Goal: Task Accomplishment & Management: Complete application form

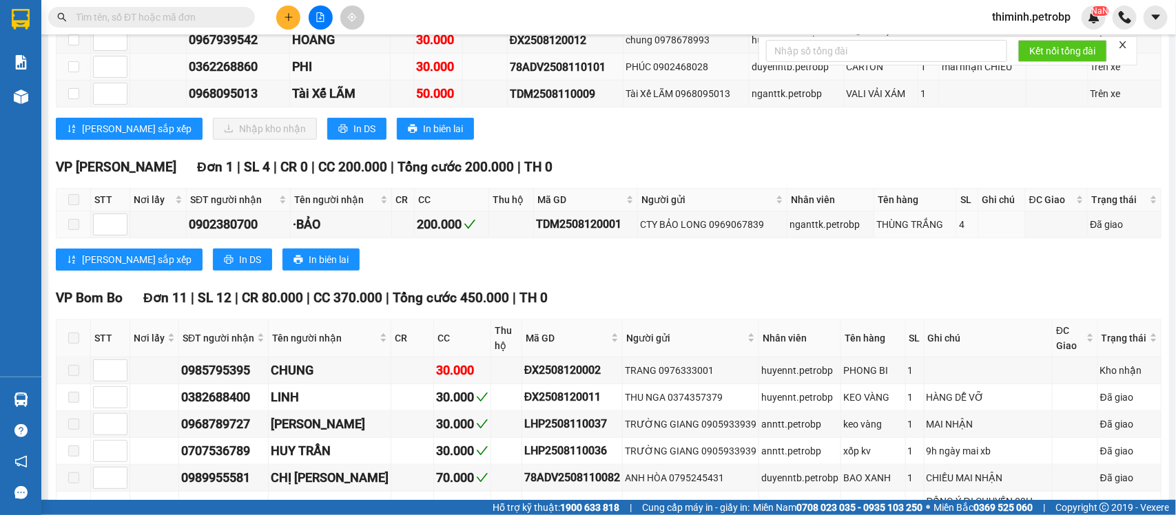
scroll to position [258, 0]
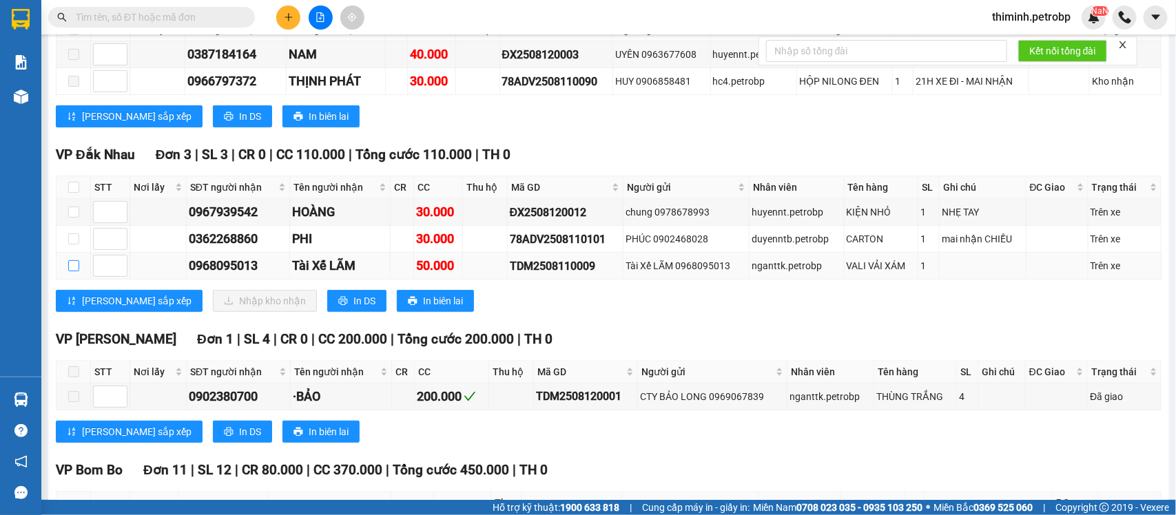
click at [76, 271] on input "checkbox" at bounding box center [73, 265] width 11 height 11
checkbox input "true"
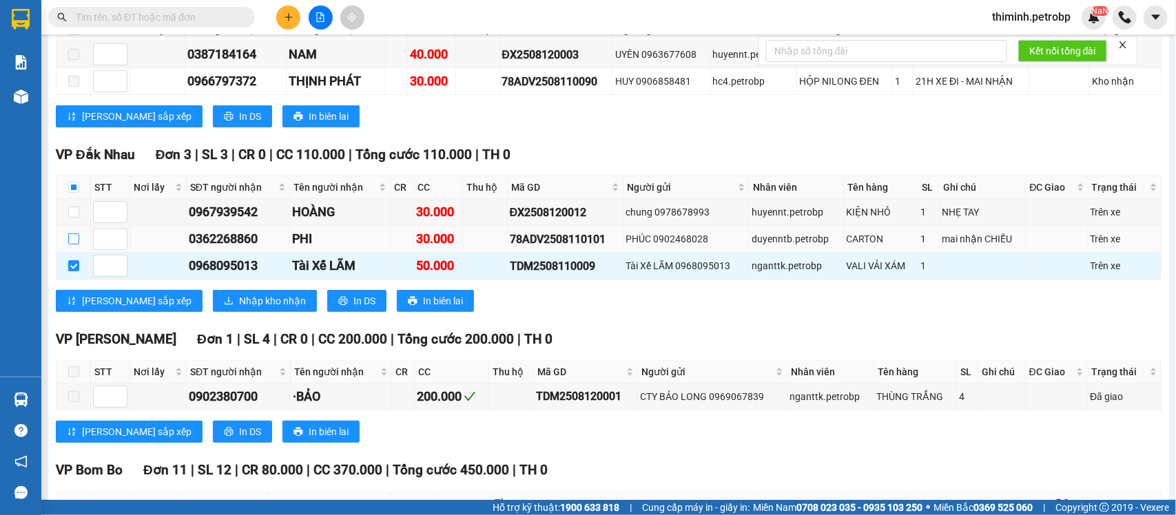
click at [72, 244] on input "checkbox" at bounding box center [73, 238] width 11 height 11
checkbox input "true"
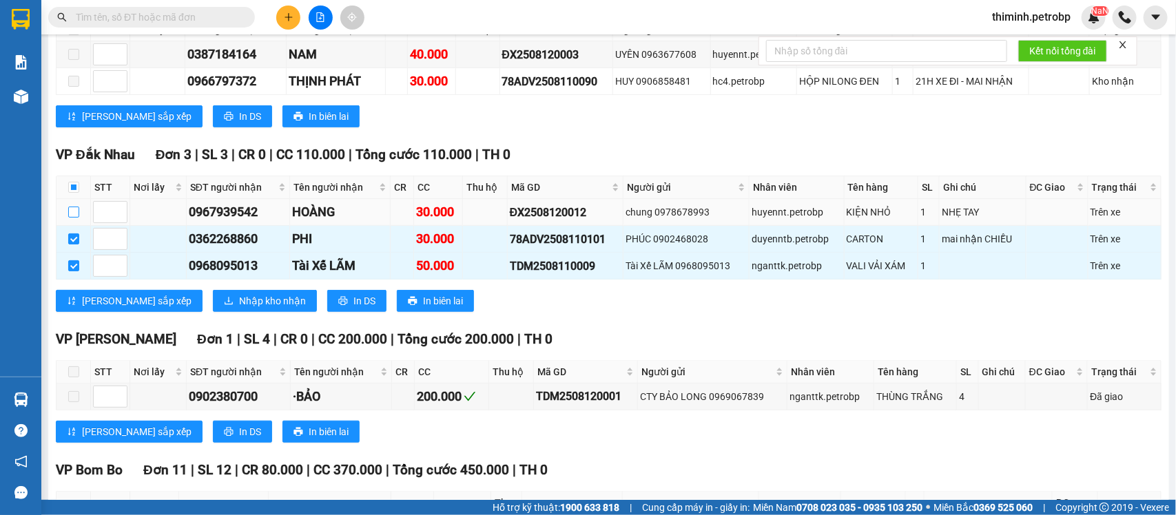
click at [74, 218] on input "checkbox" at bounding box center [73, 212] width 11 height 11
checkbox input "true"
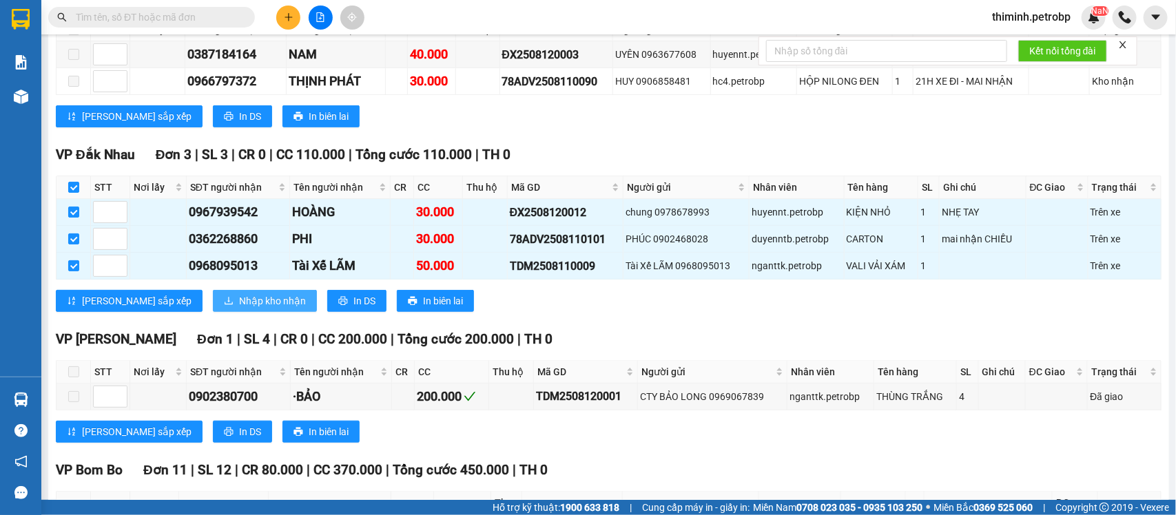
click at [239, 309] on span "Nhập kho nhận" at bounding box center [272, 300] width 67 height 15
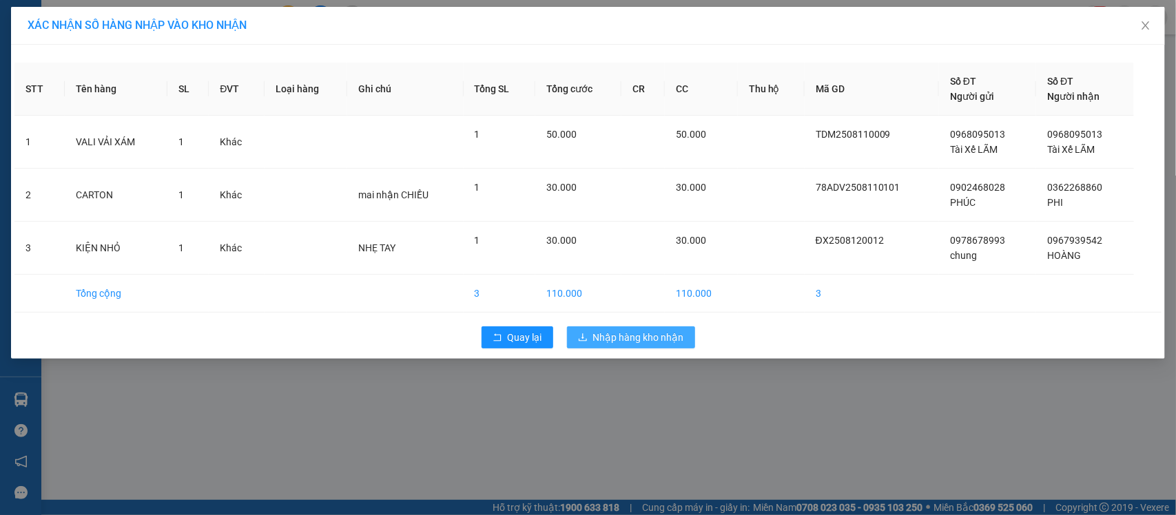
click at [656, 339] on span "Nhập hàng kho nhận" at bounding box center [638, 337] width 91 height 15
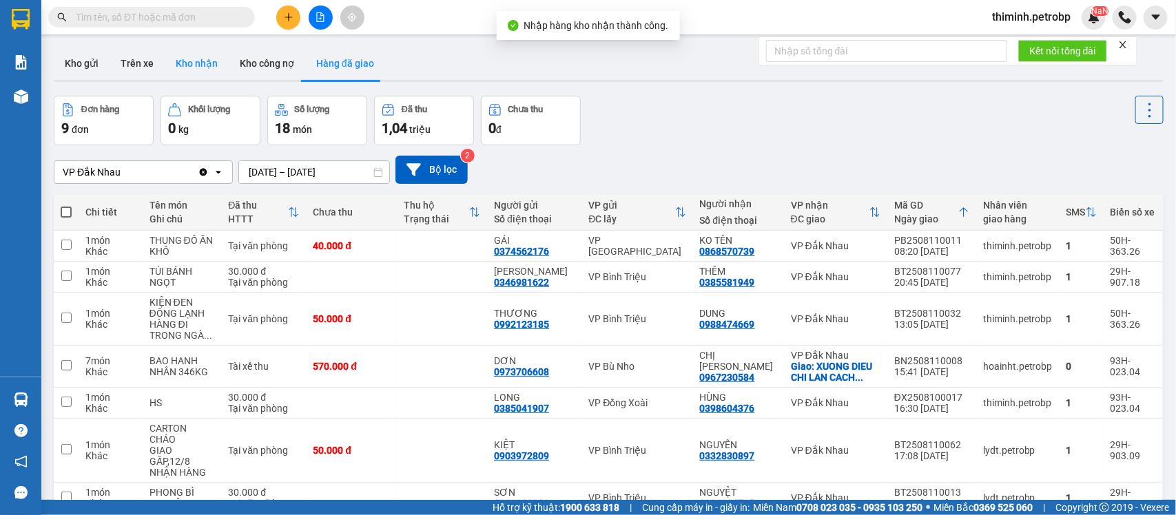
click at [211, 56] on button "Kho nhận" at bounding box center [197, 63] width 64 height 33
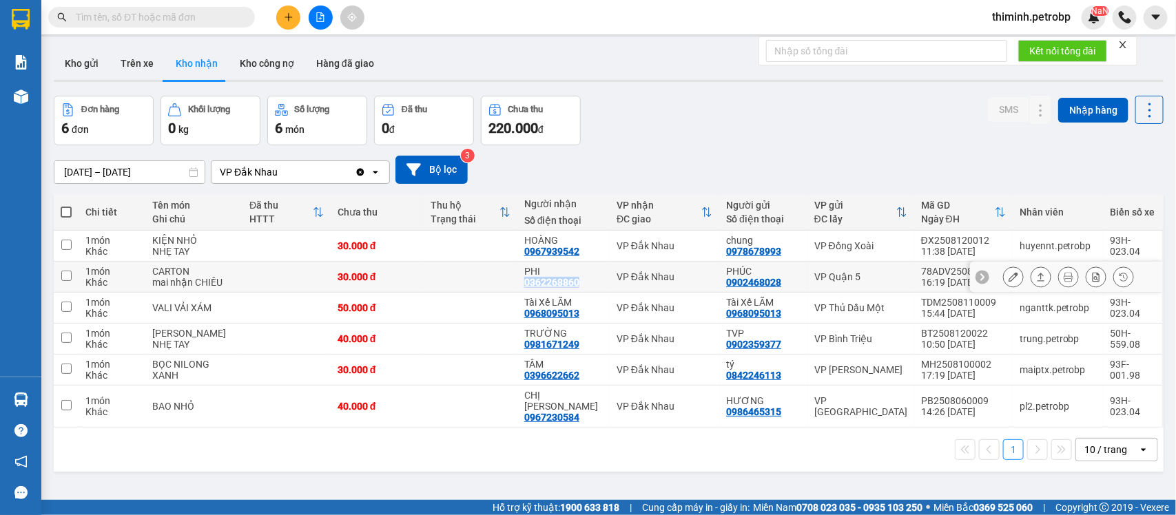
drag, startPoint x: 576, startPoint y: 286, endPoint x: 519, endPoint y: 291, distance: 58.0
click at [519, 291] on td "PHI 0362268860" at bounding box center [563, 277] width 92 height 31
checkbox input "true"
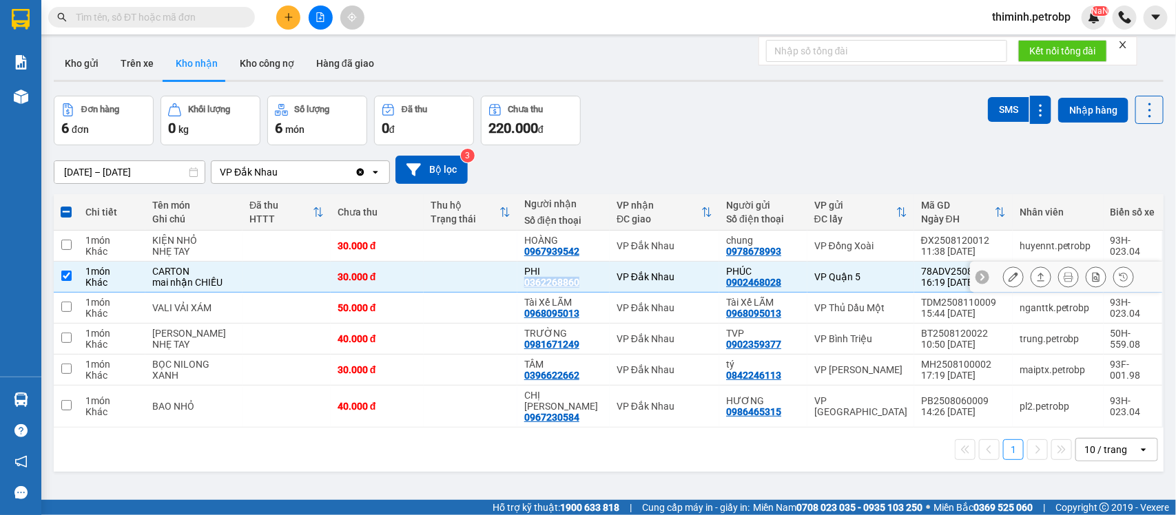
copy div "0362268860"
click at [287, 7] on button at bounding box center [288, 18] width 24 height 24
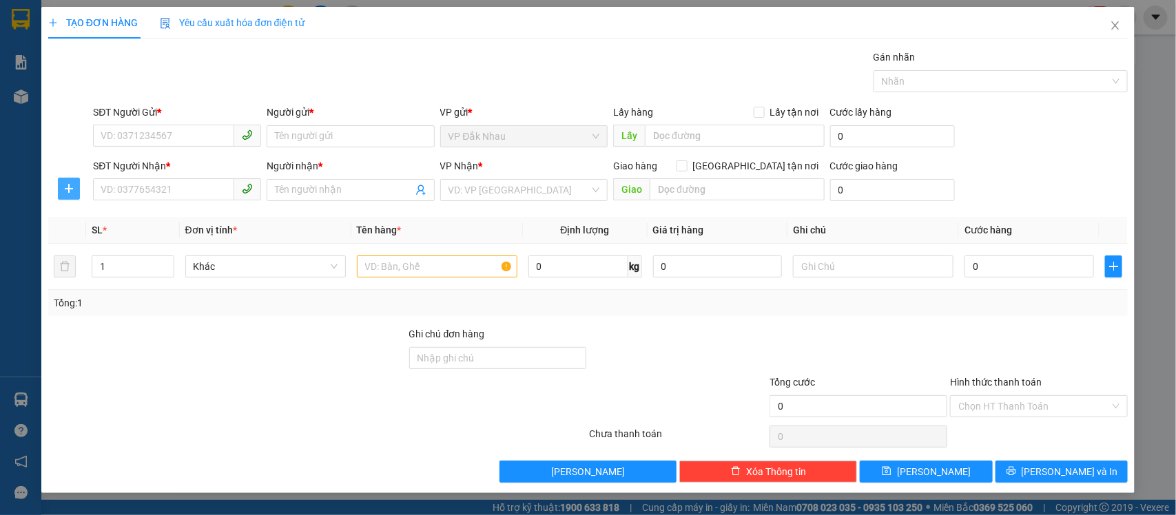
click at [69, 187] on icon "plus" at bounding box center [69, 189] width 1 height 9
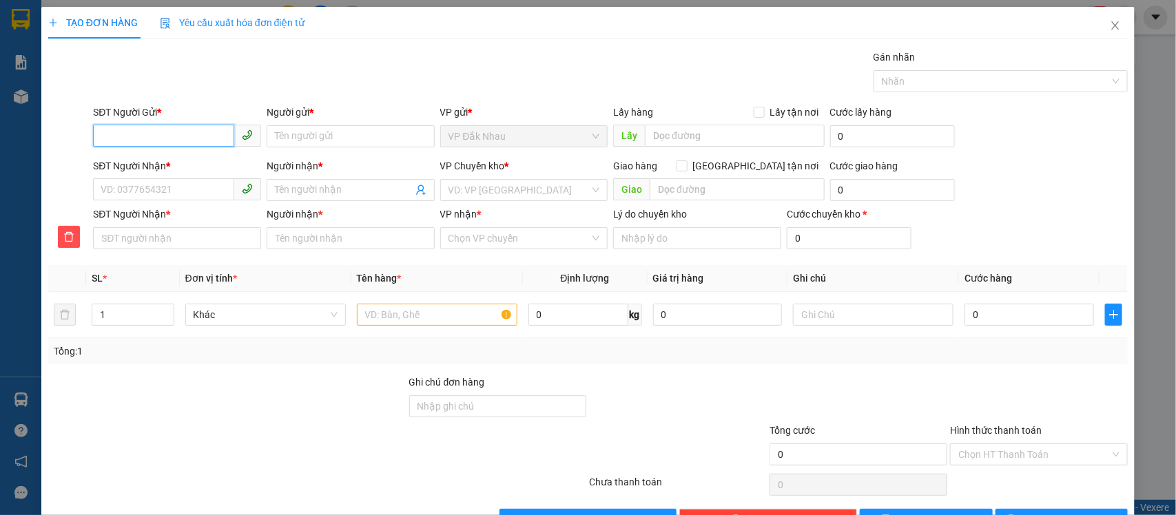
click at [178, 135] on input "SĐT Người Gửi *" at bounding box center [163, 136] width 141 height 22
click at [155, 164] on div "0961820569 - hiệp" at bounding box center [175, 164] width 149 height 15
type input "0961820569"
type input "hiệp"
type input "0969140168"
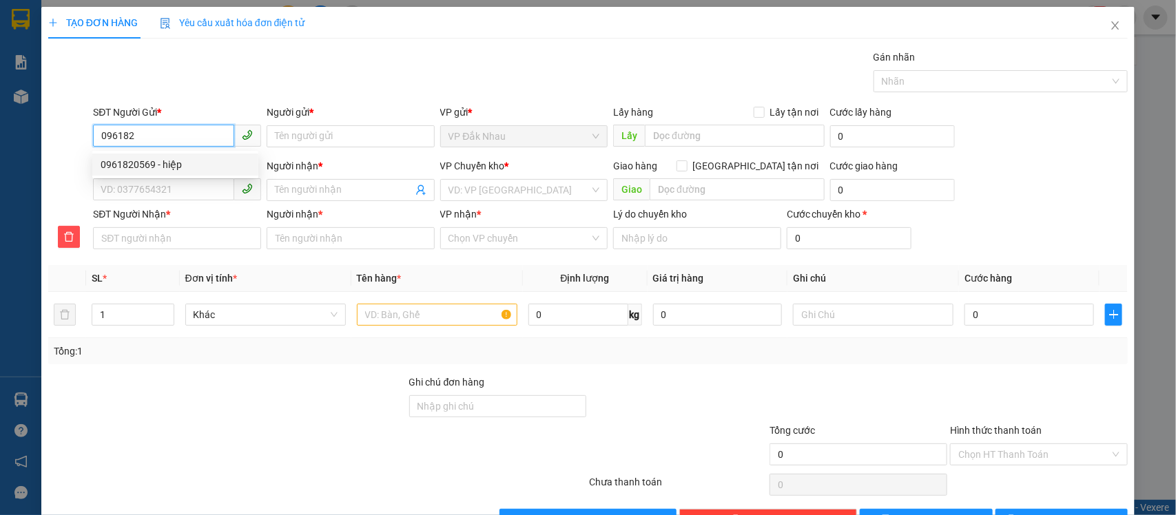
type input "a kính"
type input "0969140168"
type input "a kính"
type input "30.000"
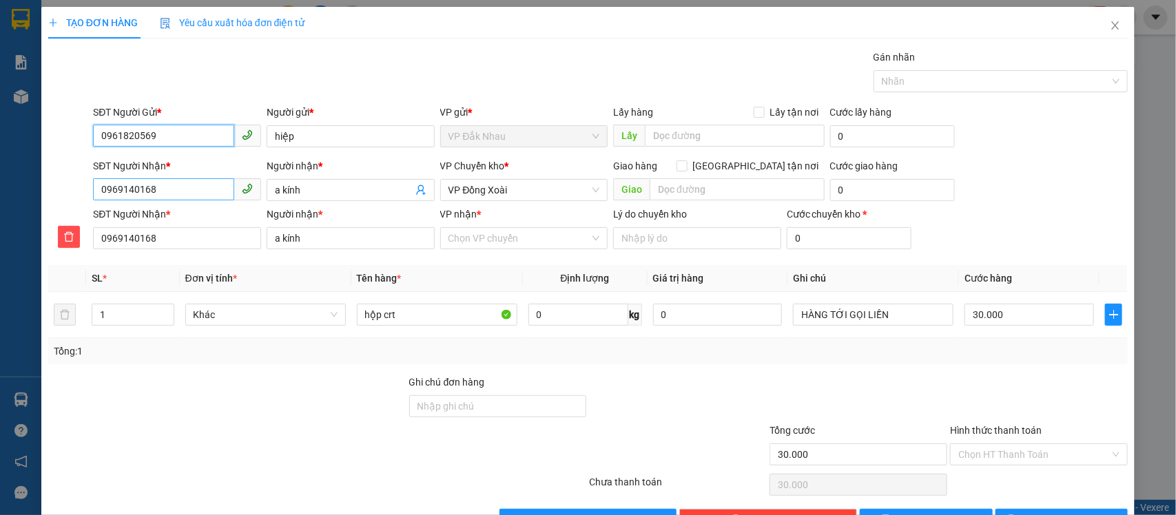
type input "0961820569"
click at [176, 190] on input "0969140168" at bounding box center [163, 189] width 141 height 22
type input "096914016"
type input "096914"
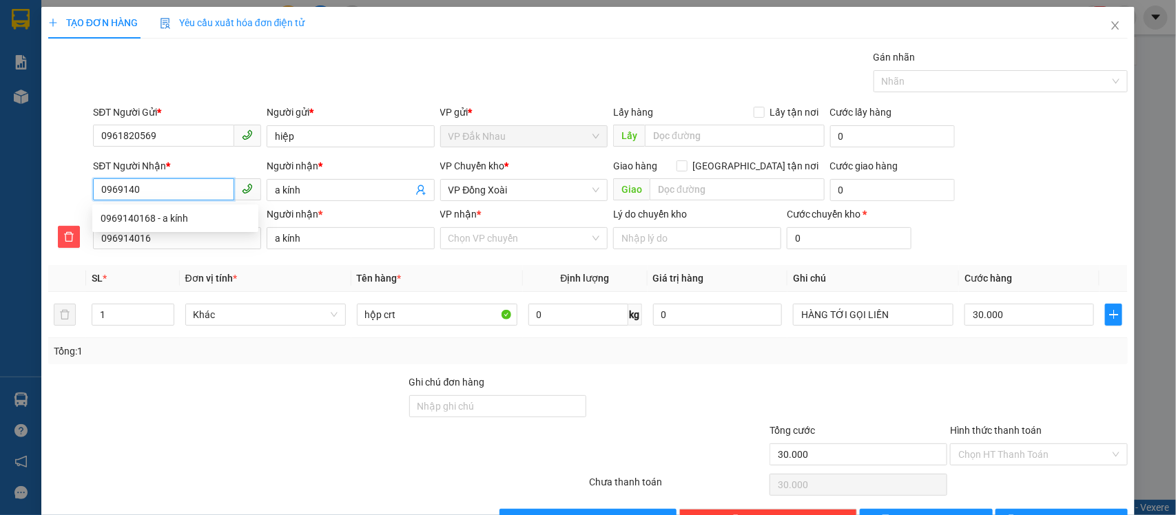
type input "096914"
type input "0969"
type input "09"
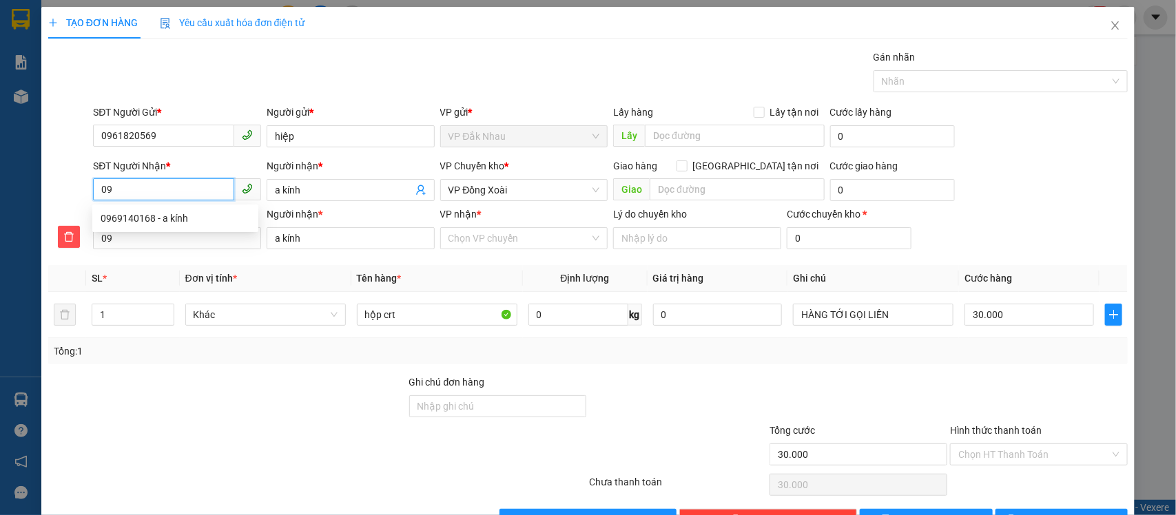
type input "0"
type input "09"
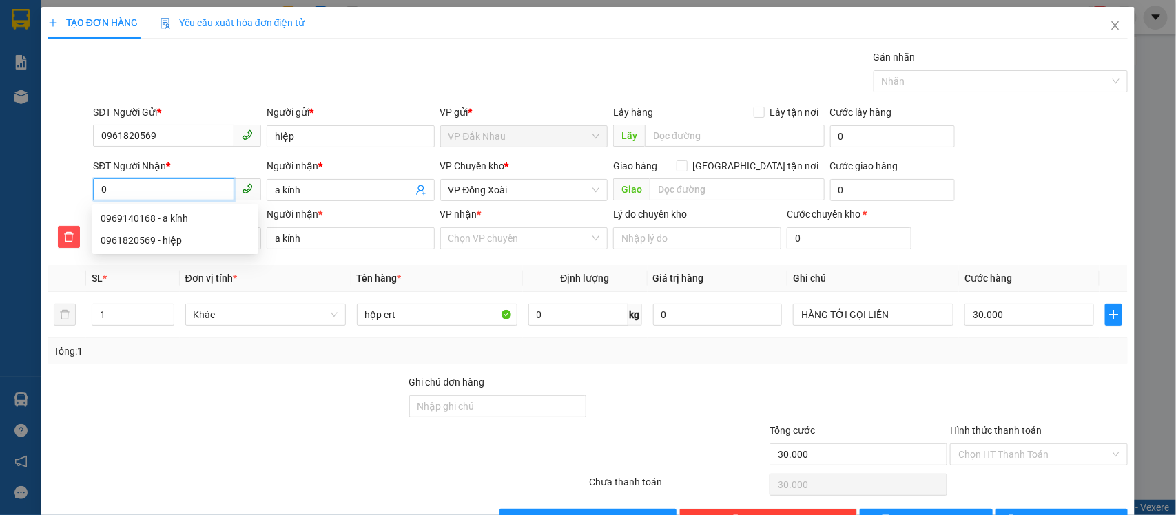
type input "09"
type input "096"
type input "0962"
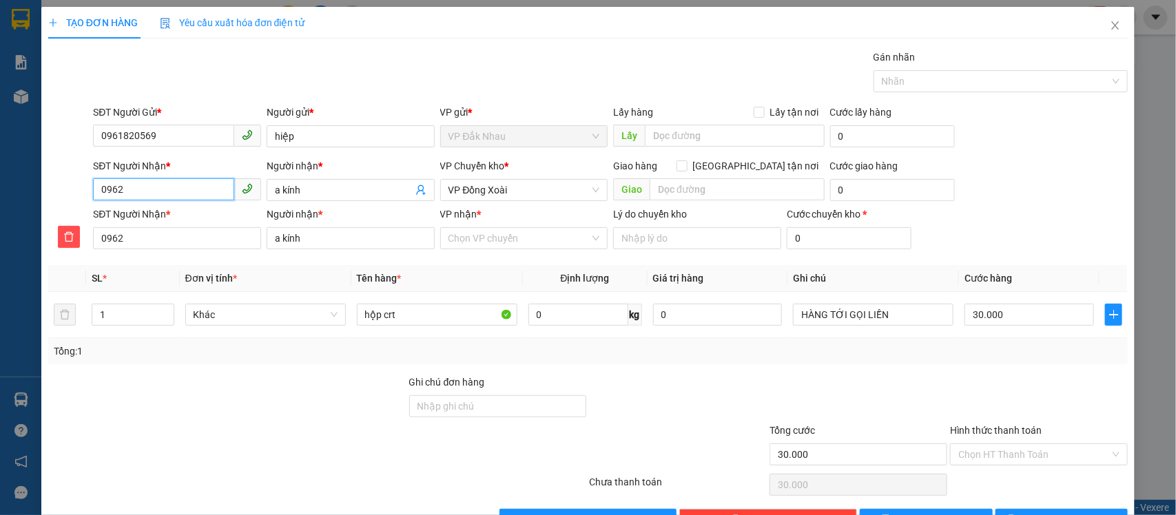
type input "09624"
type input "096247"
type input "0962474"
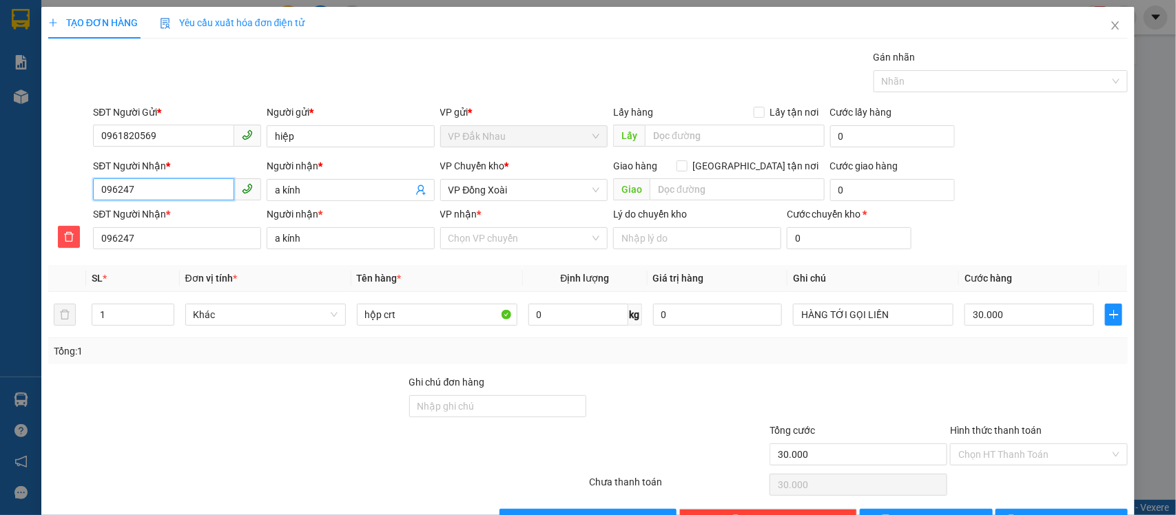
type input "0962474"
type input "09624745"
type input "096247456"
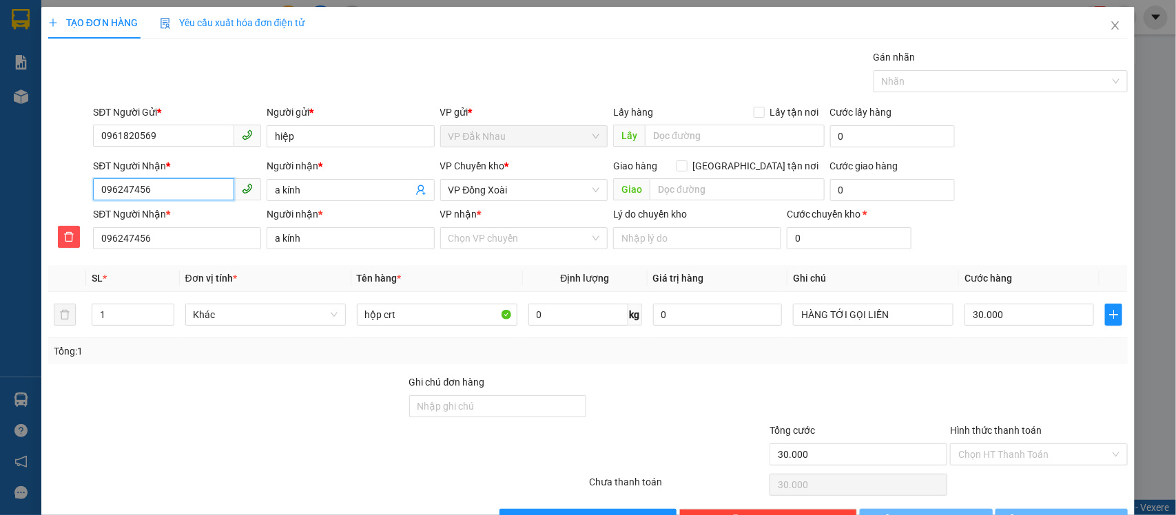
type input "0962474569"
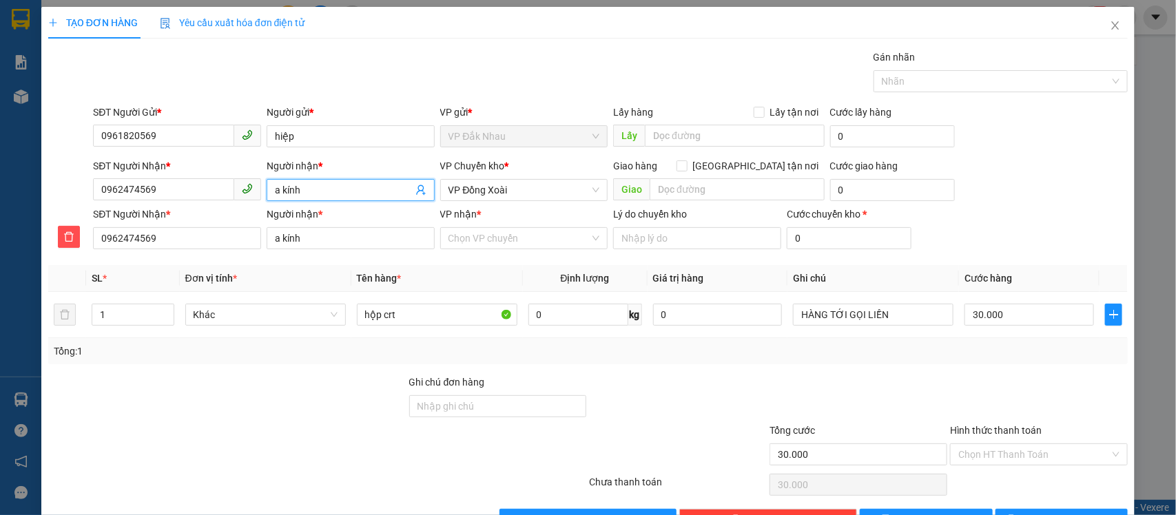
click at [322, 194] on input "a kính" at bounding box center [344, 189] width 138 height 15
type input "a kính"
type input "a kín"
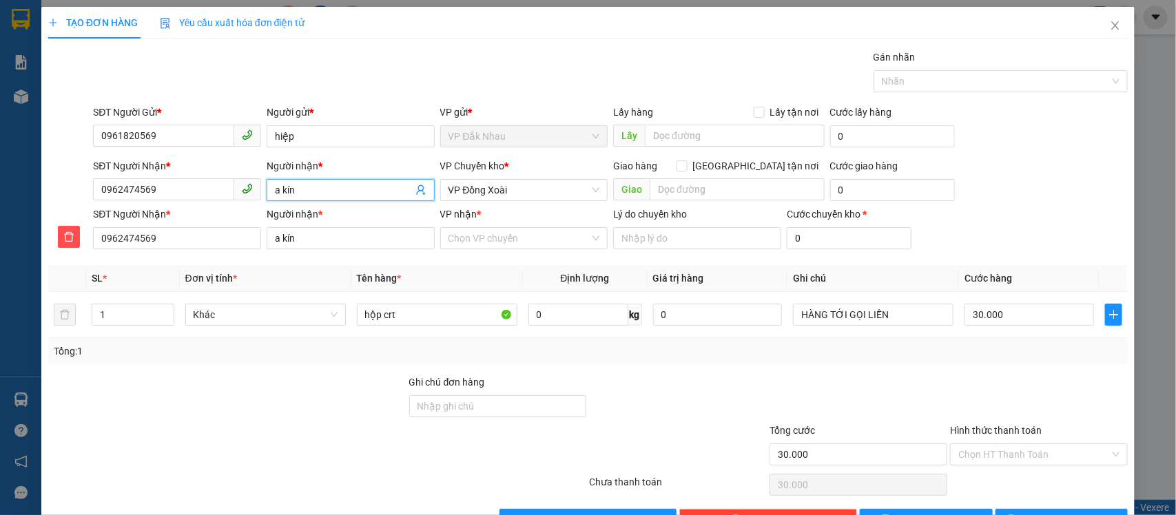
type input "a kí"
type input "a k"
type input "a"
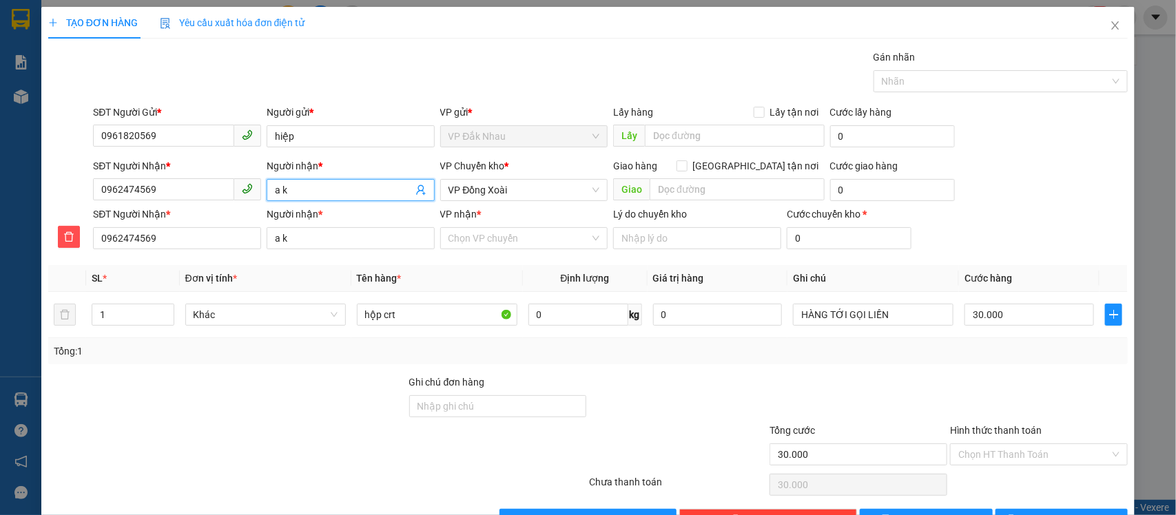
type input "a"
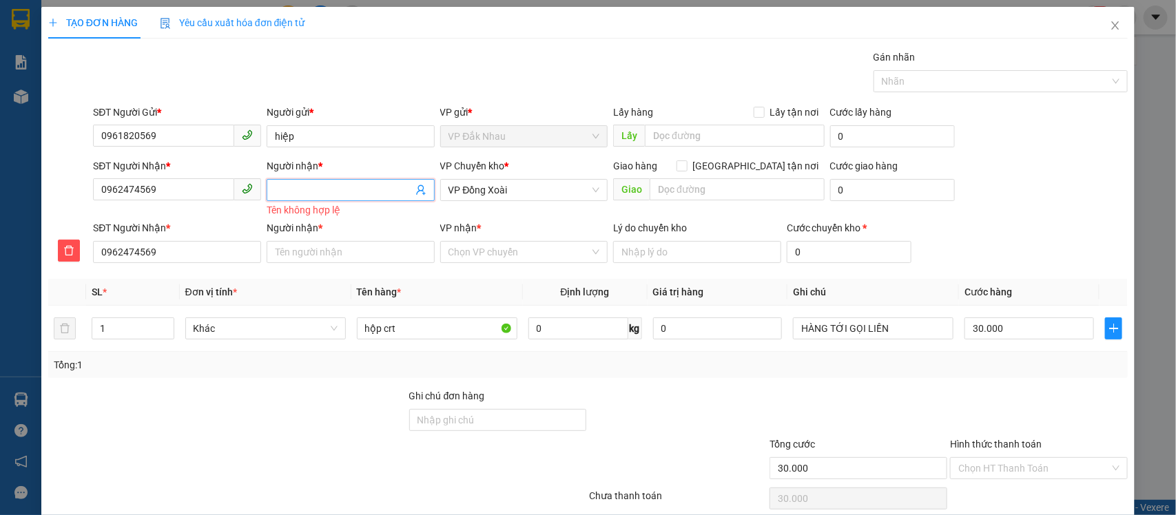
type input "H"
type input "HI"
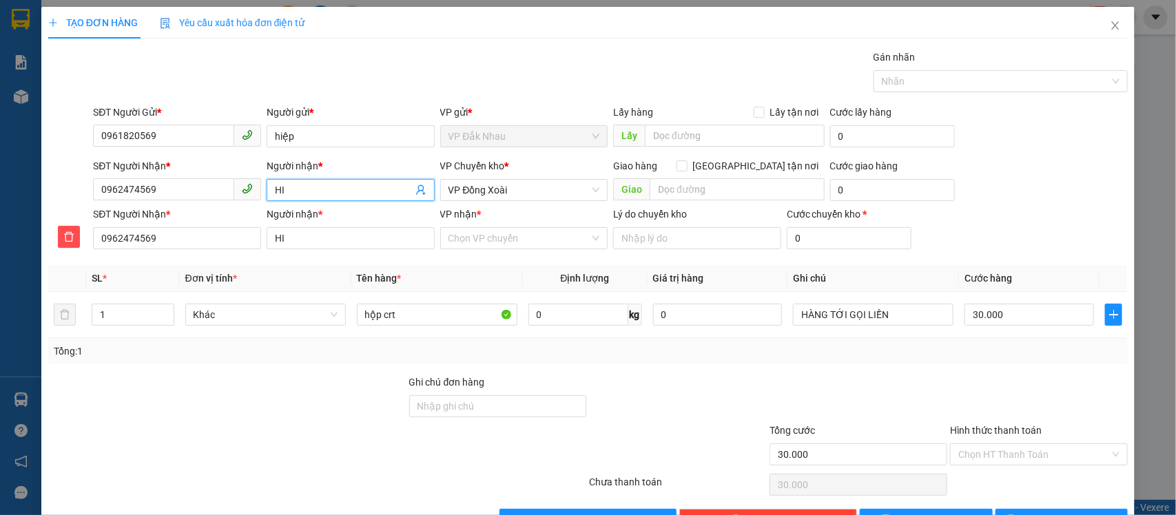
type input "HIE"
type input "HIÊ"
type input "HIÊN"
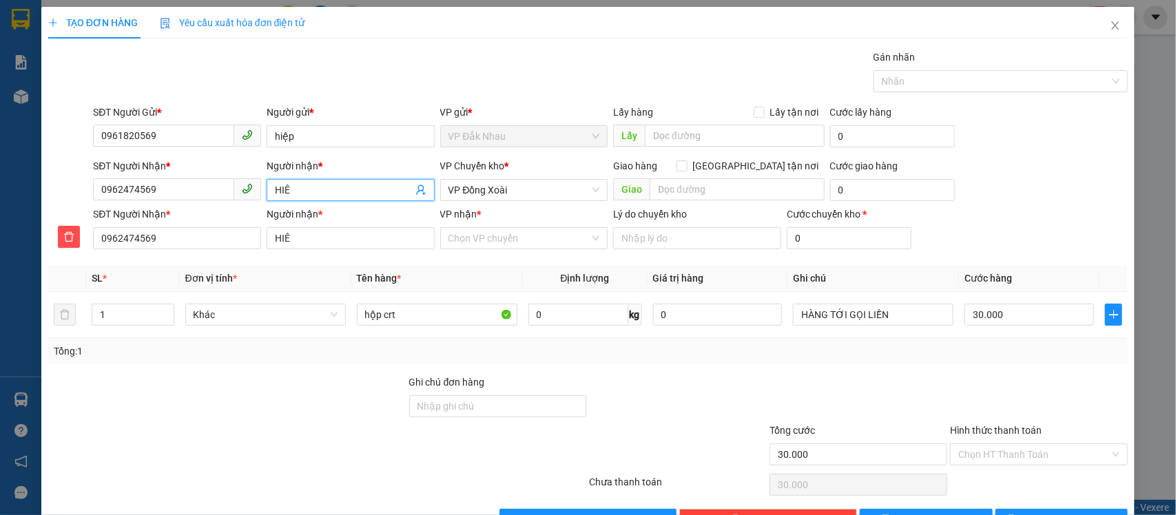
type input "HIÊN"
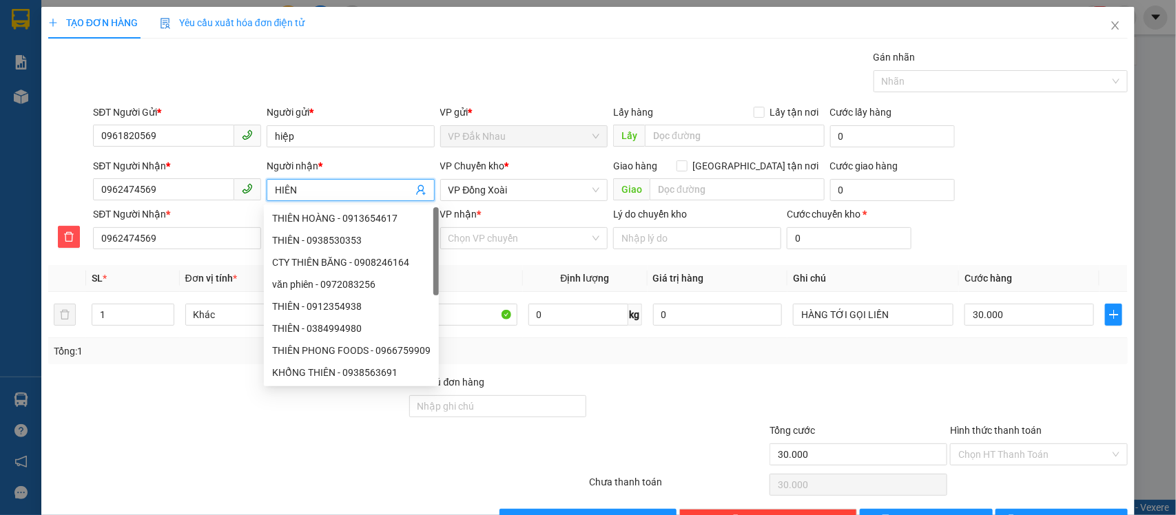
type input "HIỀN"
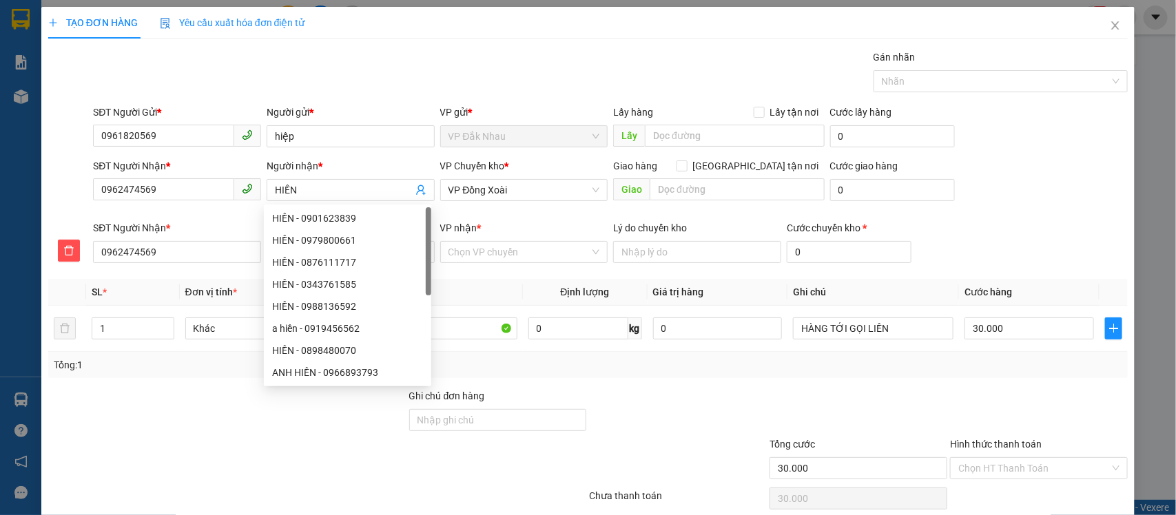
click at [218, 457] on div at bounding box center [227, 461] width 361 height 48
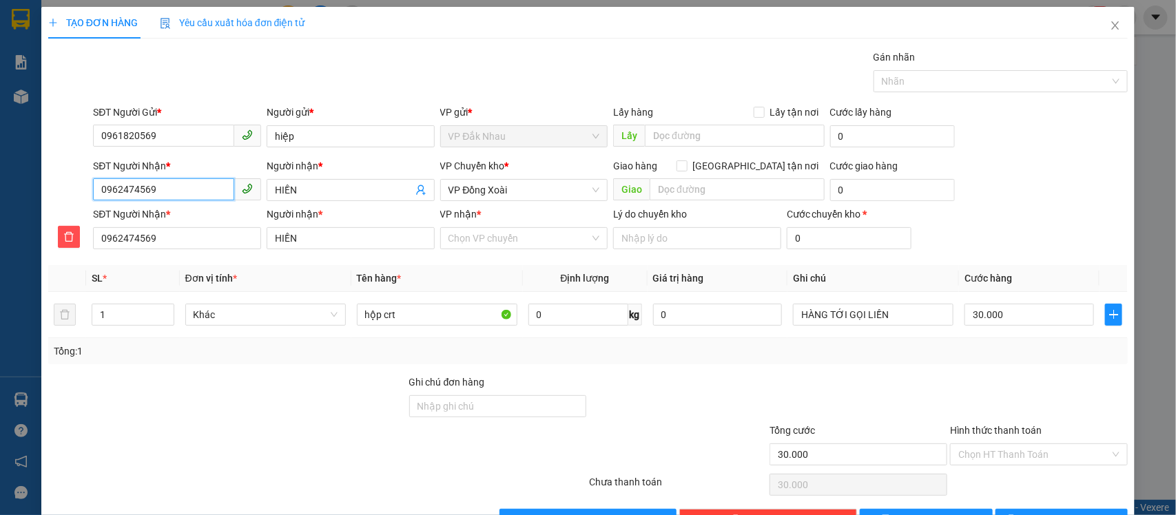
click at [136, 189] on input "0962474569" at bounding box center [163, 189] width 141 height 22
type input "096247569"
type input "0962472569"
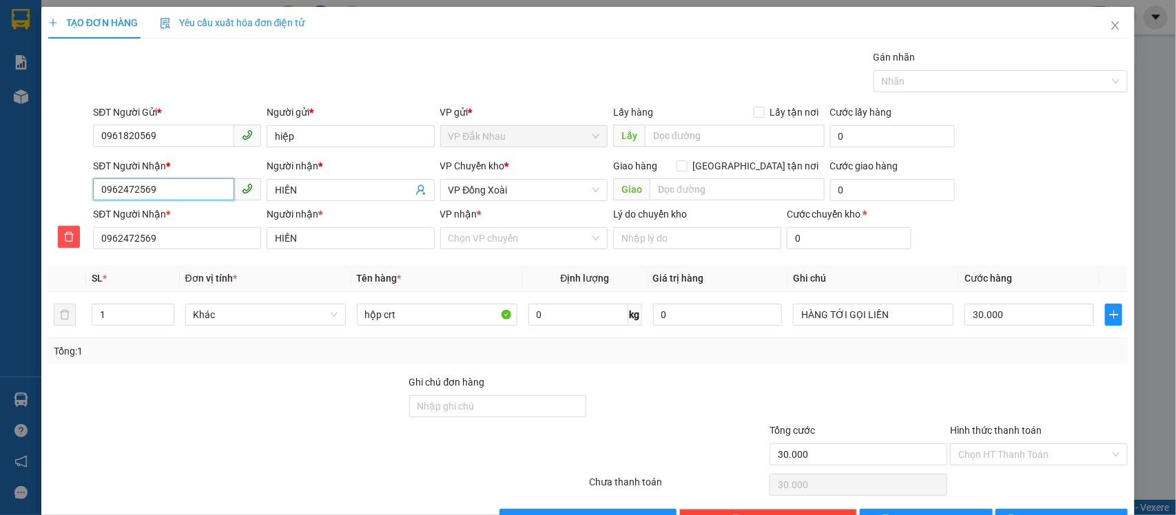
type input "096247569"
type input "0962471569"
click at [162, 187] on input "0962471569" at bounding box center [163, 189] width 141 height 22
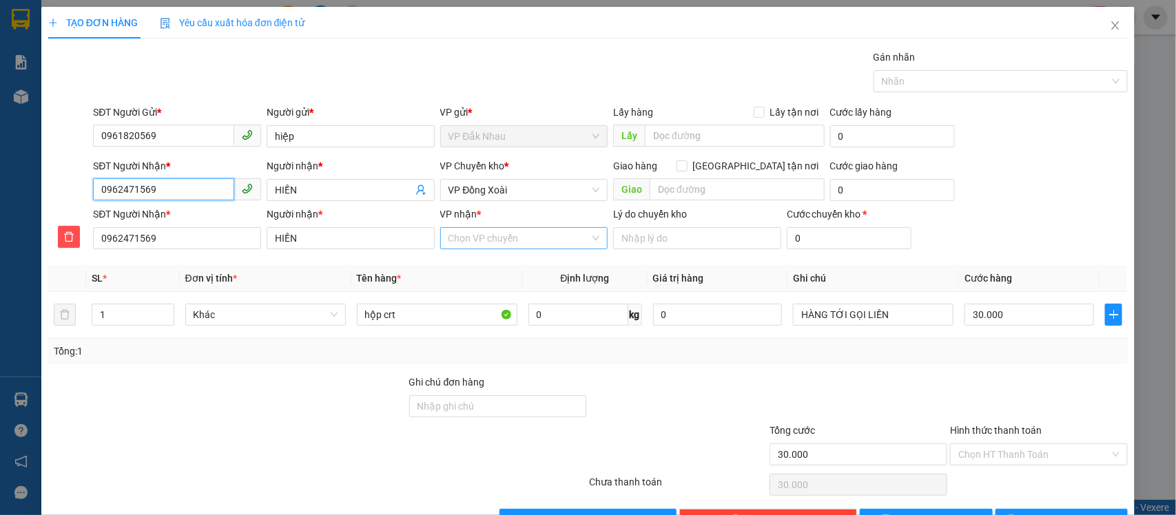
type input "0962471569"
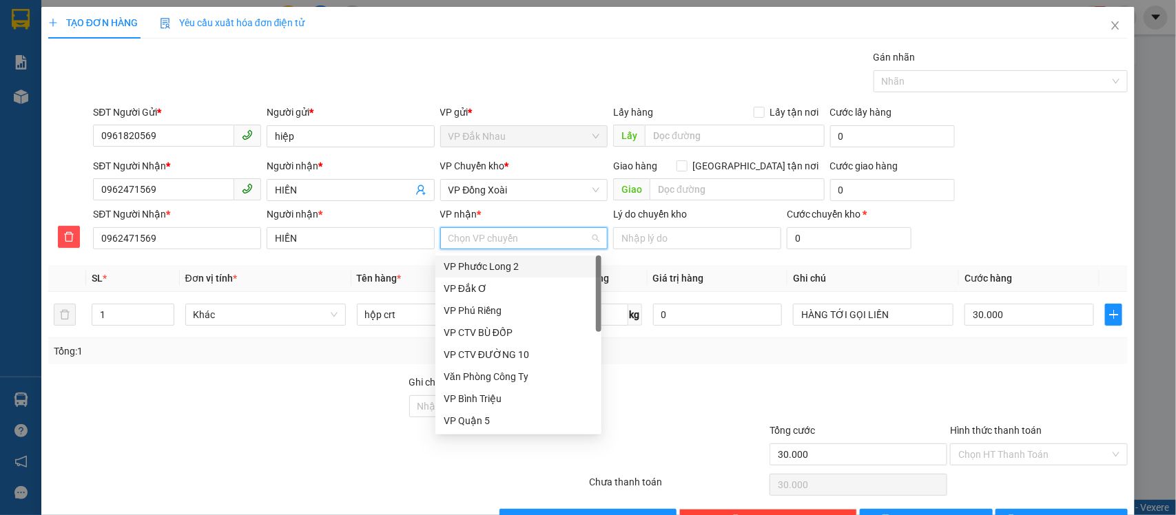
click at [541, 242] on input "VP nhận *" at bounding box center [519, 238] width 142 height 21
click at [468, 426] on div "VP Quận 5" at bounding box center [517, 420] width 149 height 15
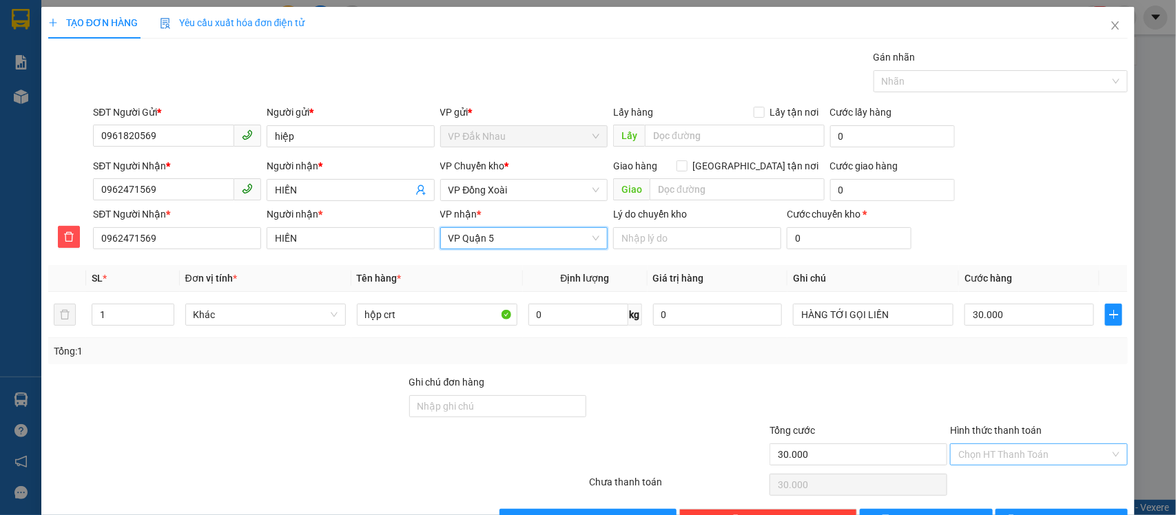
click at [962, 456] on input "Hình thức thanh toán" at bounding box center [1034, 454] width 152 height 21
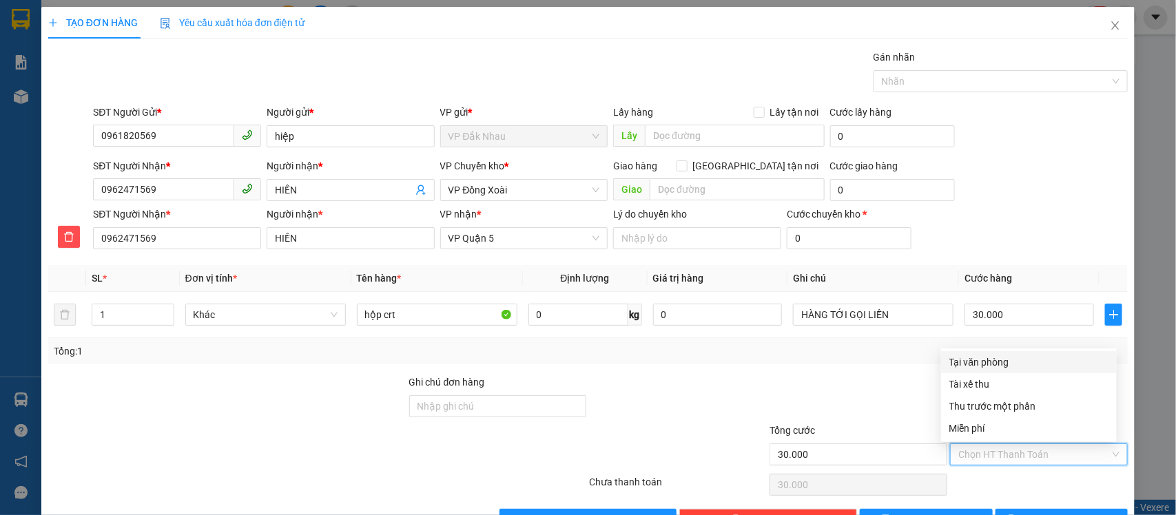
click at [976, 359] on div "Tại văn phòng" at bounding box center [1028, 362] width 159 height 15
type input "0"
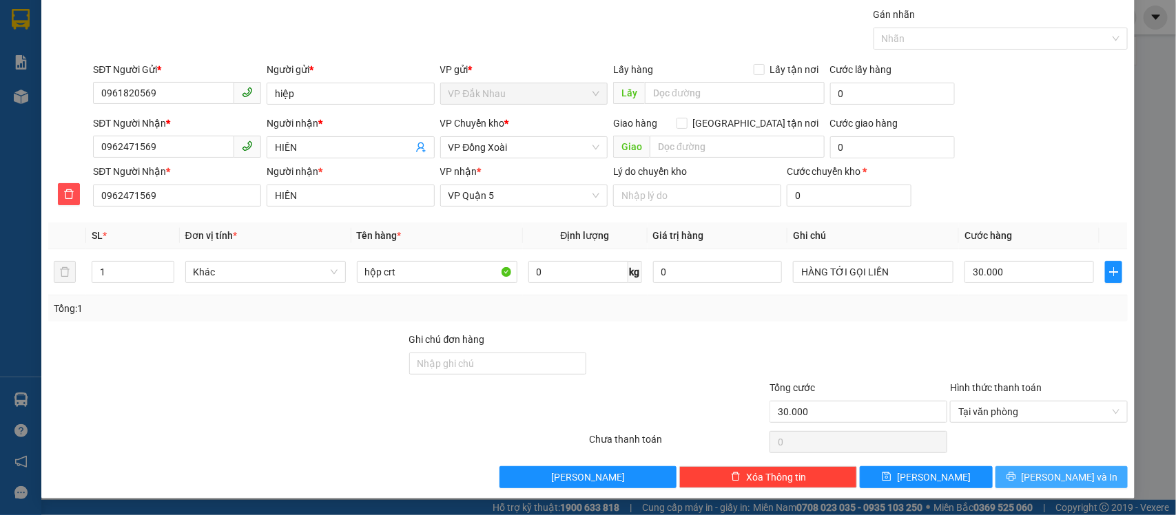
click at [1040, 483] on span "[PERSON_NAME] và In" at bounding box center [1069, 477] width 96 height 15
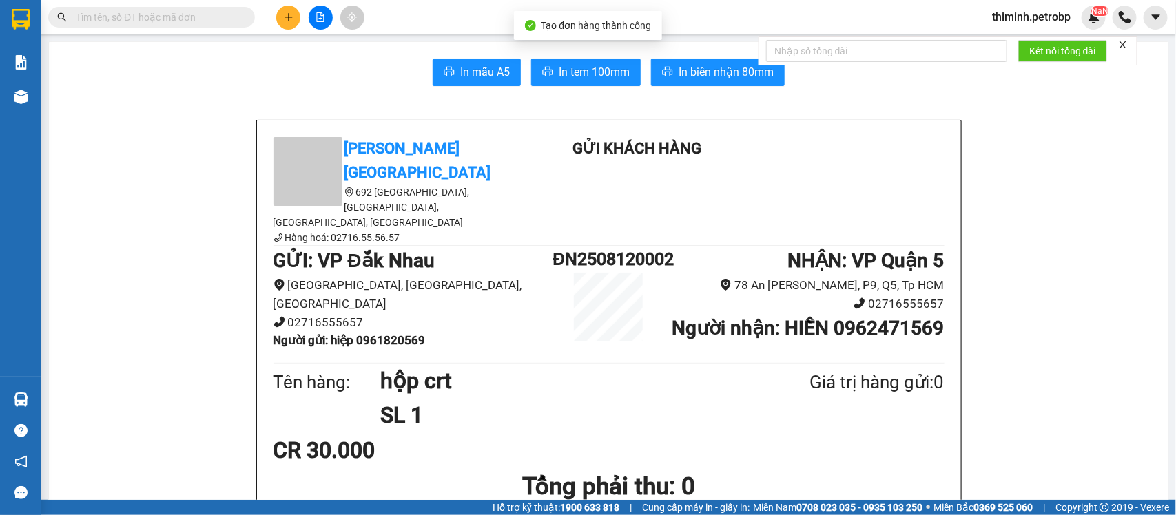
click at [591, 66] on span "In tem 100mm" at bounding box center [593, 71] width 71 height 17
